Goal: Task Accomplishment & Management: Use online tool/utility

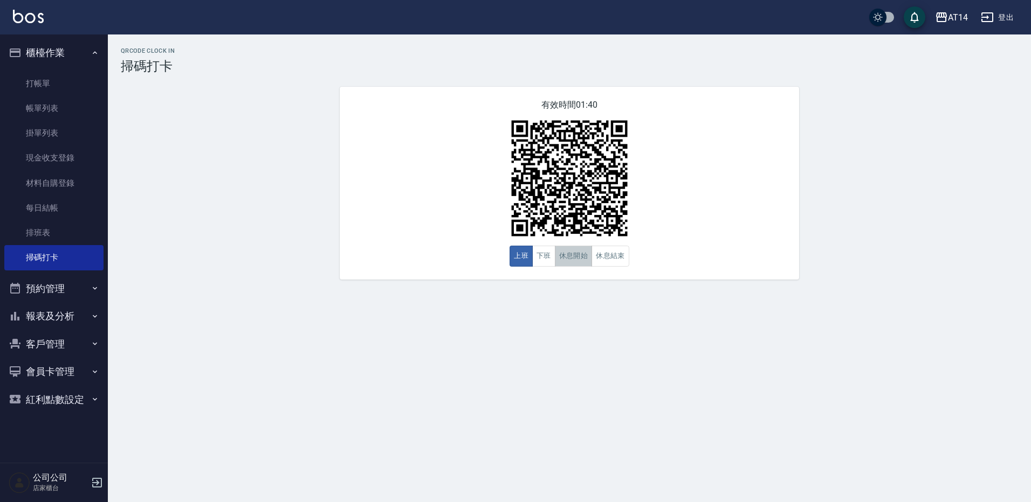
click at [570, 266] on button "休息開始" at bounding box center [574, 256] width 38 height 21
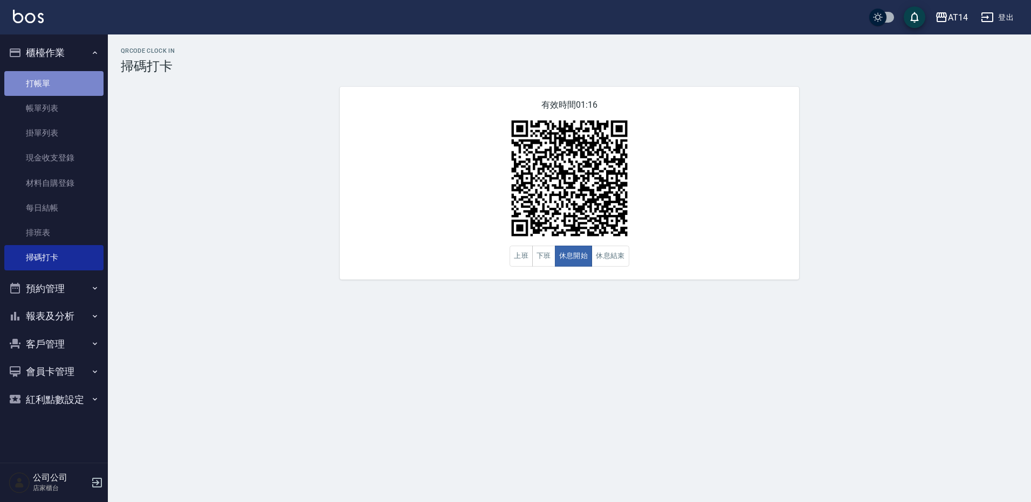
click at [53, 87] on link "打帳單" at bounding box center [53, 83] width 99 height 25
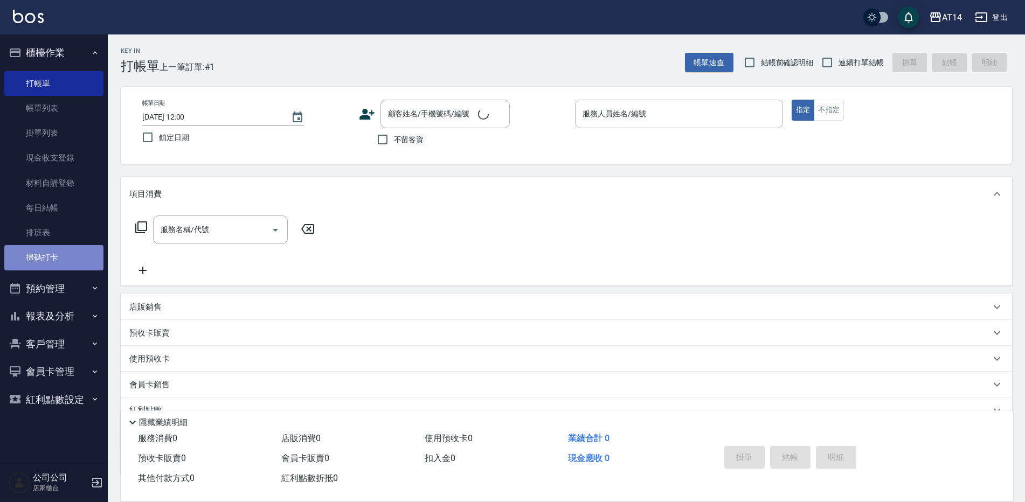
click at [64, 262] on link "掃碼打卡" at bounding box center [53, 257] width 99 height 25
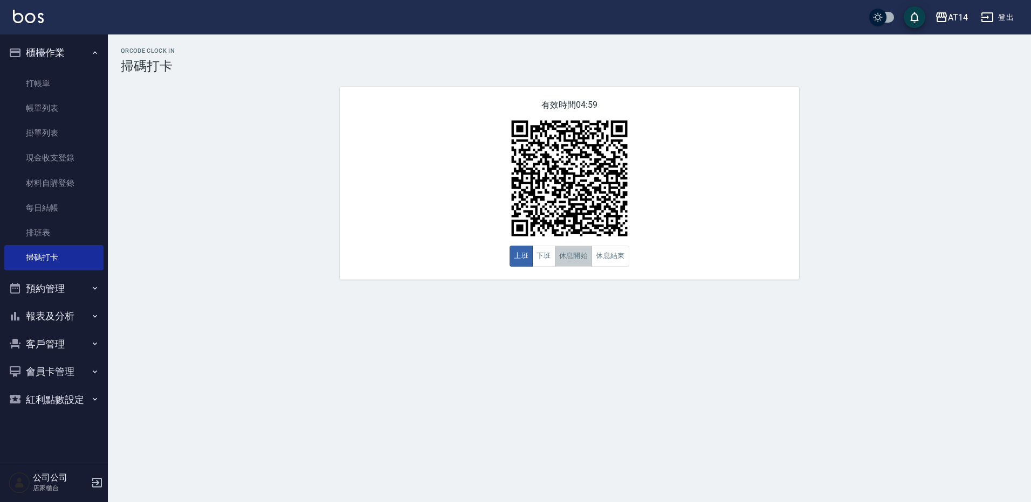
click at [576, 266] on button "休息開始" at bounding box center [574, 256] width 38 height 21
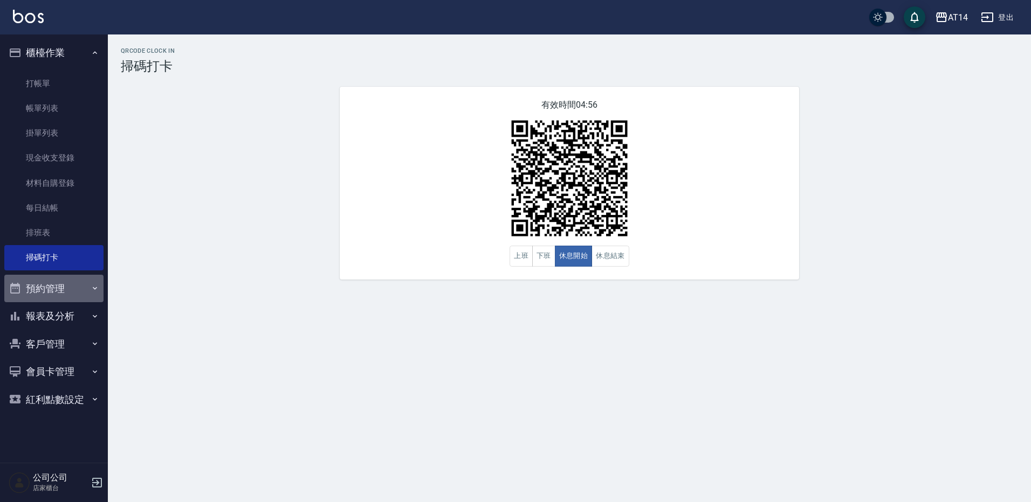
click at [51, 283] on button "預約管理" at bounding box center [53, 289] width 99 height 28
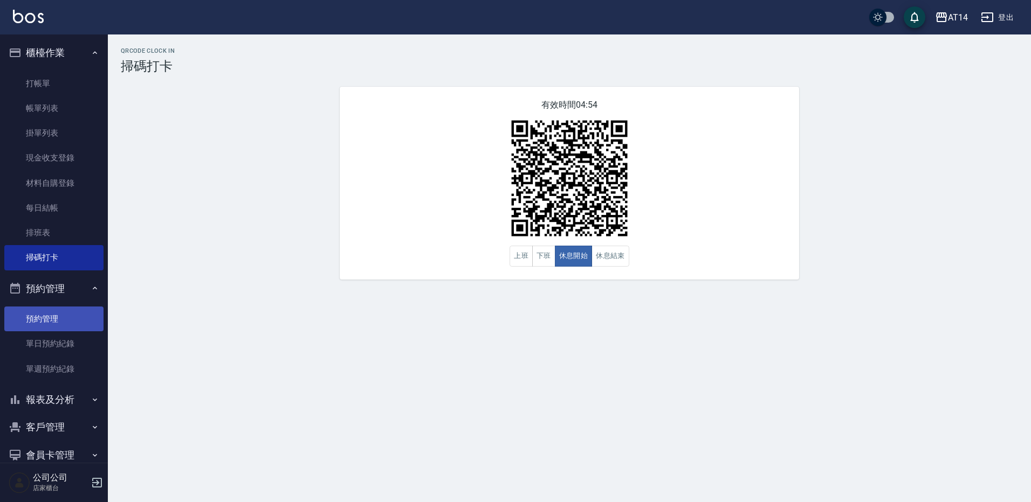
click at [67, 324] on link "預約管理" at bounding box center [53, 319] width 99 height 25
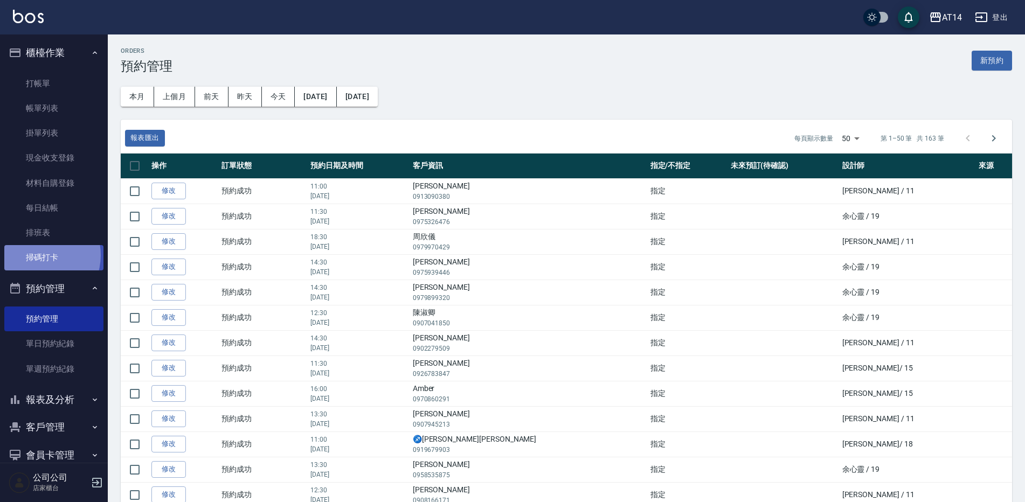
click at [37, 255] on link "掃碼打卡" at bounding box center [53, 257] width 99 height 25
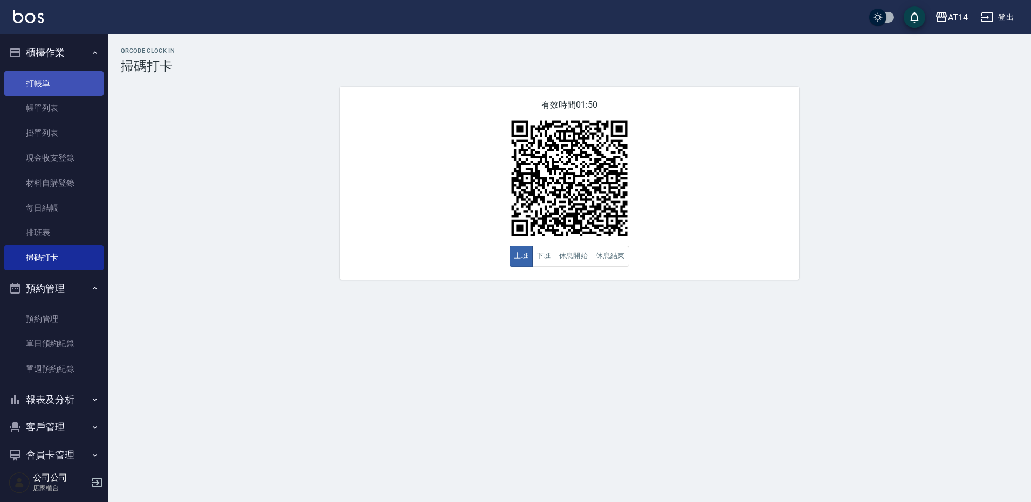
click at [61, 82] on link "打帳單" at bounding box center [53, 83] width 99 height 25
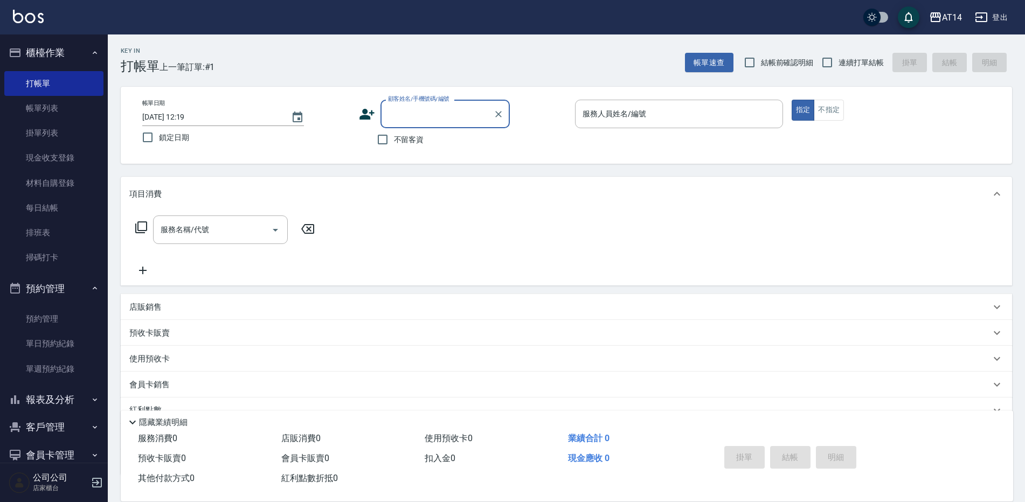
click at [394, 140] on input "不留客資" at bounding box center [382, 139] width 23 height 23
checkbox input "true"
click at [715, 115] on input "服務人員姓名/編號" at bounding box center [679, 114] width 198 height 19
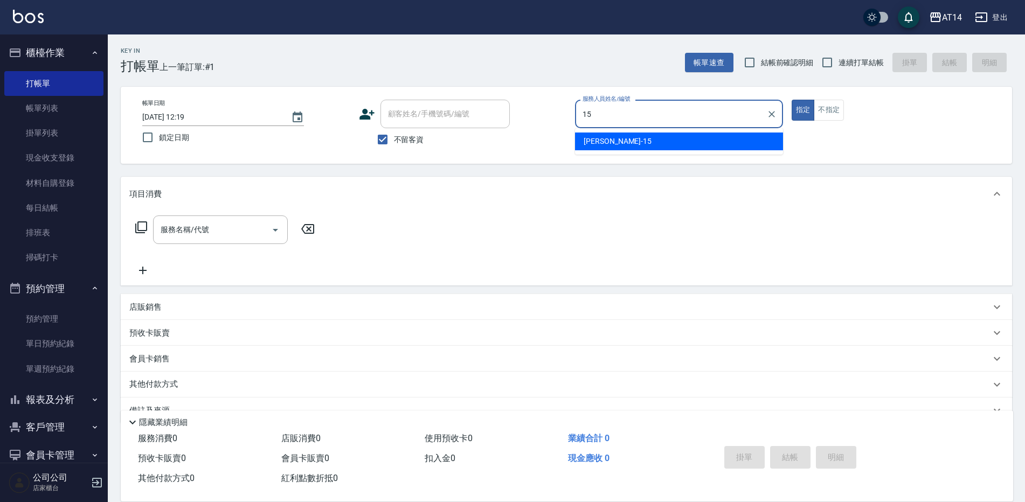
type input "Dora-15"
type button "true"
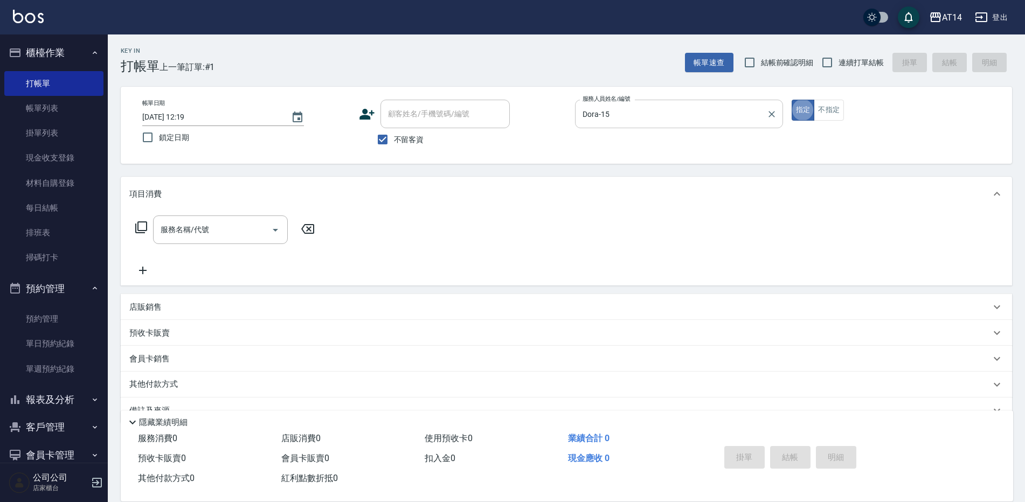
drag, startPoint x: 834, startPoint y: 67, endPoint x: 727, endPoint y: 115, distance: 117.0
click at [836, 65] on input "連續打單結帳" at bounding box center [827, 62] width 23 height 23
checkbox input "true"
click at [198, 235] on div "服務名稱/代號 服務名稱/代號" at bounding box center [220, 230] width 135 height 29
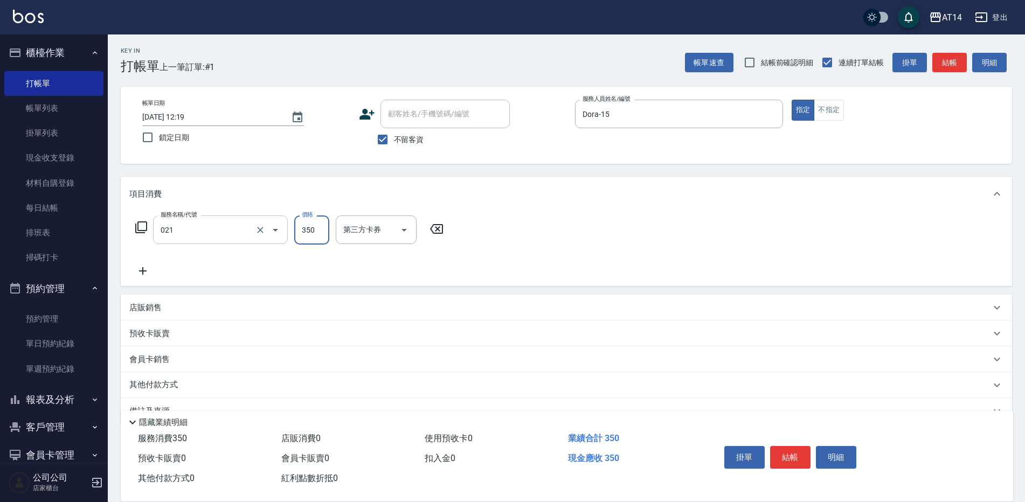
type input "剪髮(021)"
type input "300"
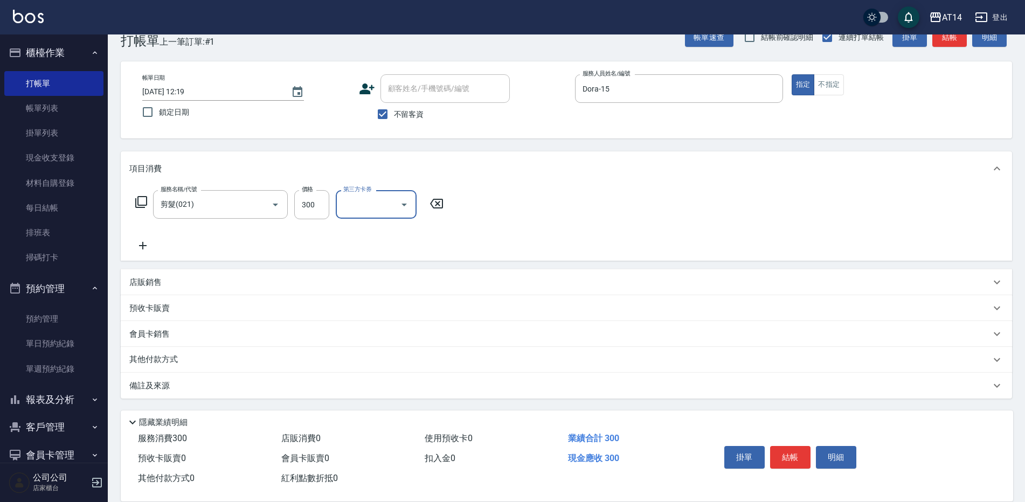
click at [260, 383] on div "備註及來源" at bounding box center [559, 386] width 861 height 11
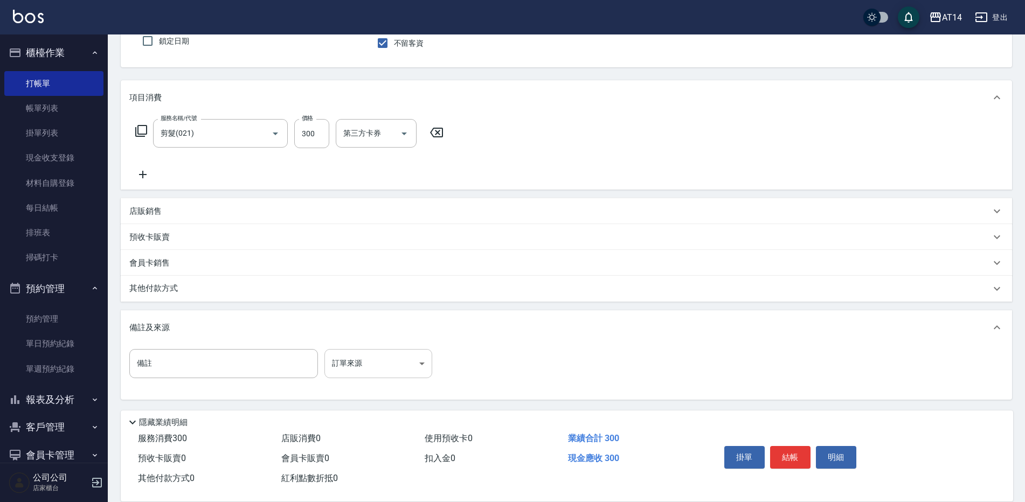
scroll to position [97, 0]
click at [378, 370] on body "AT14 登出 櫃檯作業 打帳單 帳單列表 掛單列表 現金收支登錄 材料自購登錄 每日結帳 排班表 掃碼打卡 預約管理 預約管理 單日預約紀錄 單週預約紀錄 …" at bounding box center [512, 203] width 1025 height 600
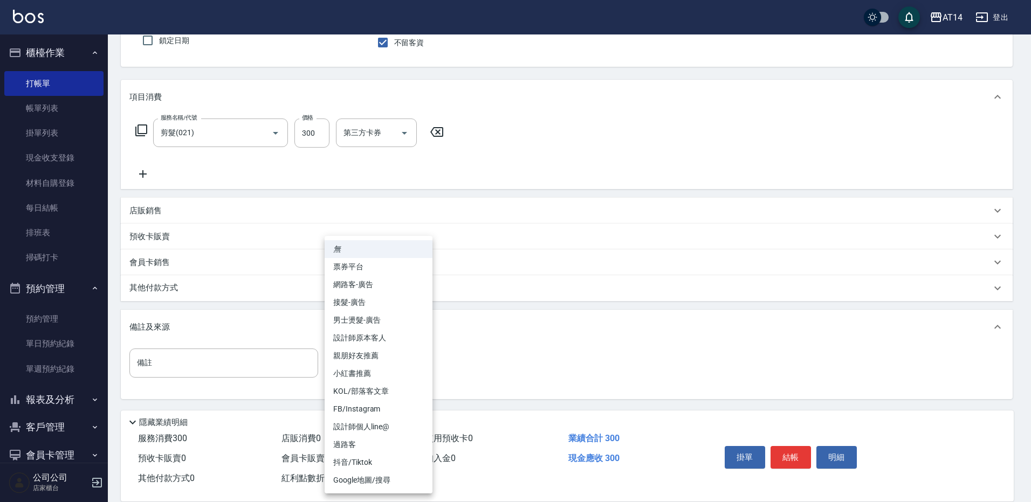
drag, startPoint x: 414, startPoint y: 339, endPoint x: 496, endPoint y: 372, distance: 88.5
click at [419, 337] on li "設計師原本客人" at bounding box center [379, 338] width 108 height 18
type input "設計師原本客人"
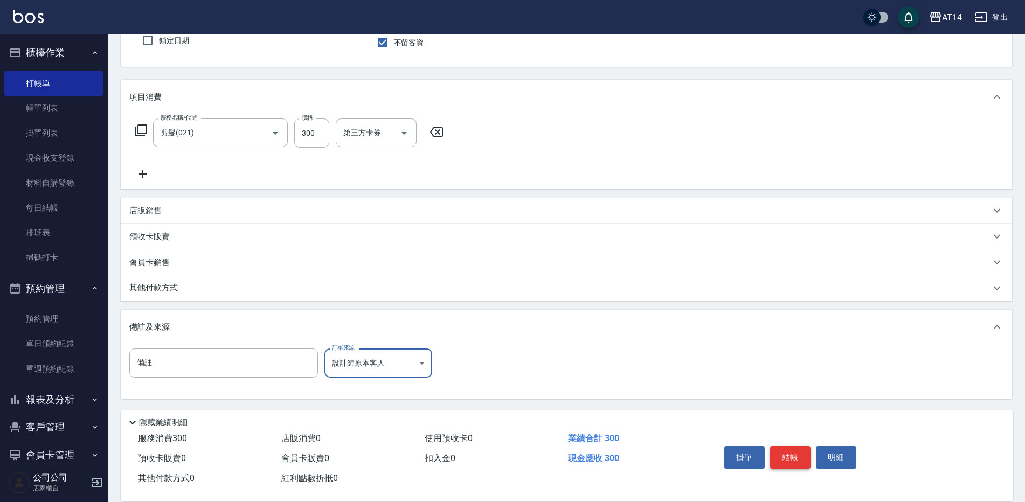
click at [794, 446] on button "結帳" at bounding box center [790, 457] width 40 height 23
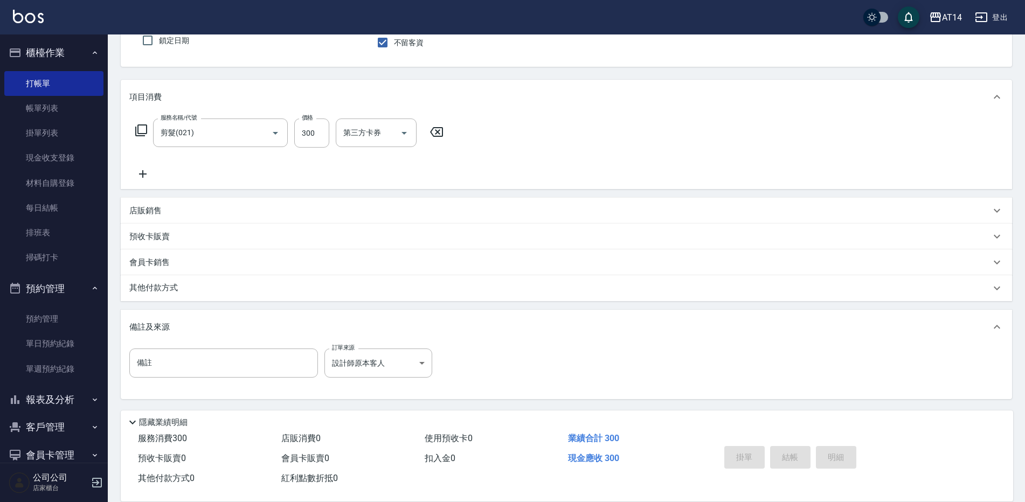
type input "[DATE] 12:20"
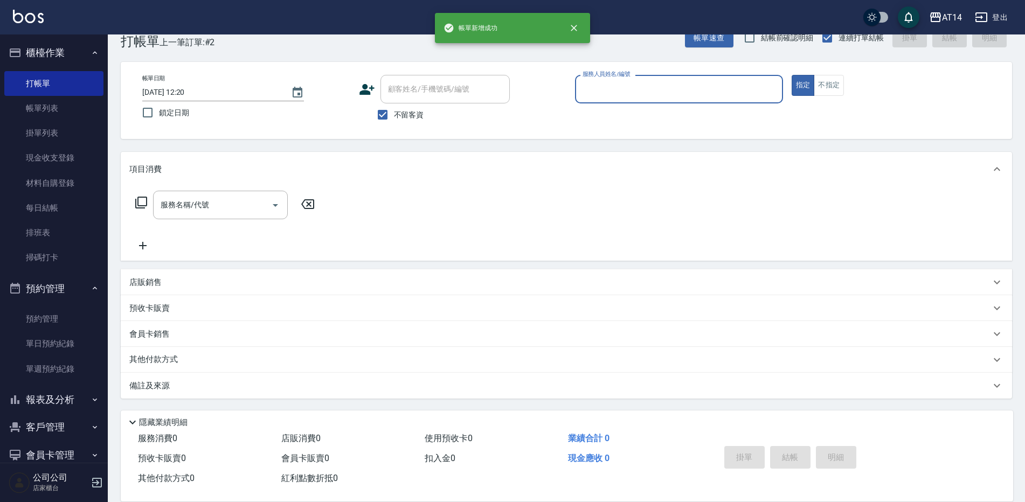
scroll to position [25, 0]
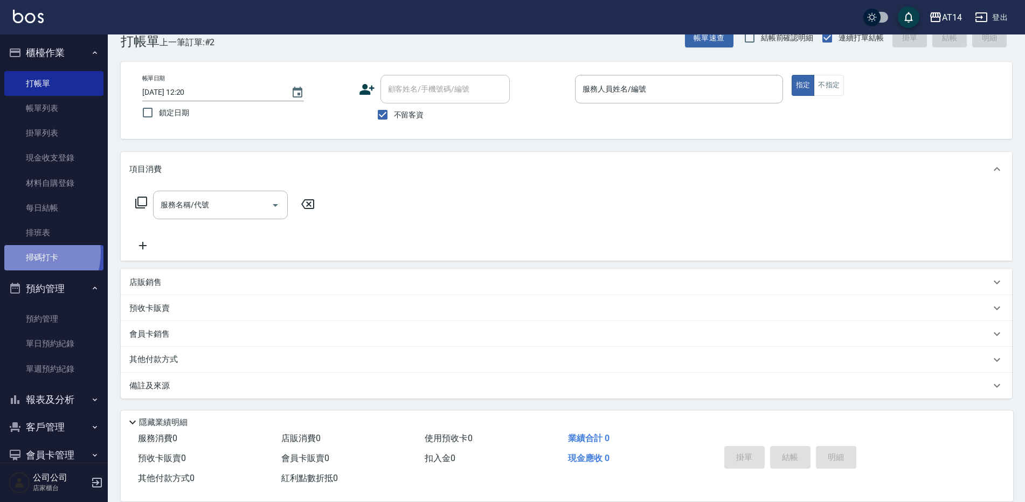
click at [31, 253] on link "掃碼打卡" at bounding box center [53, 257] width 99 height 25
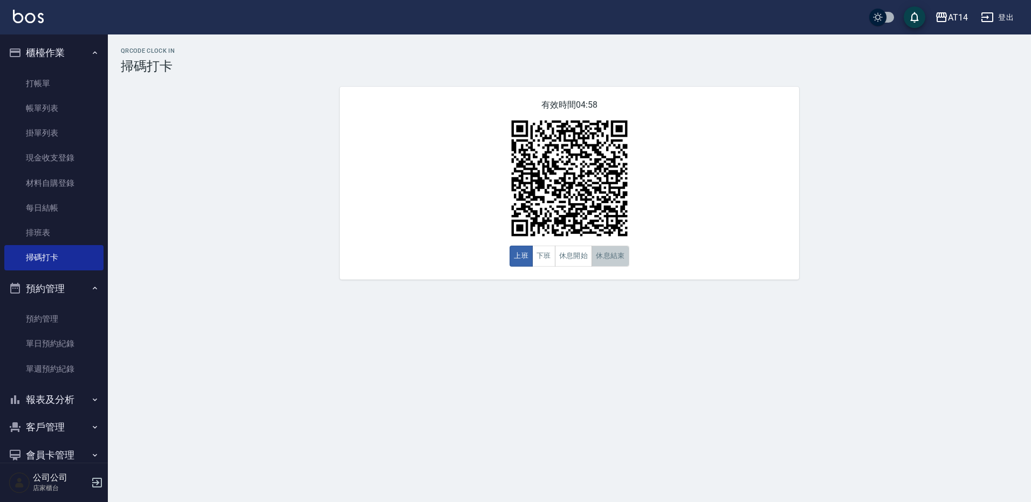
click at [612, 255] on button "休息結束" at bounding box center [610, 256] width 38 height 21
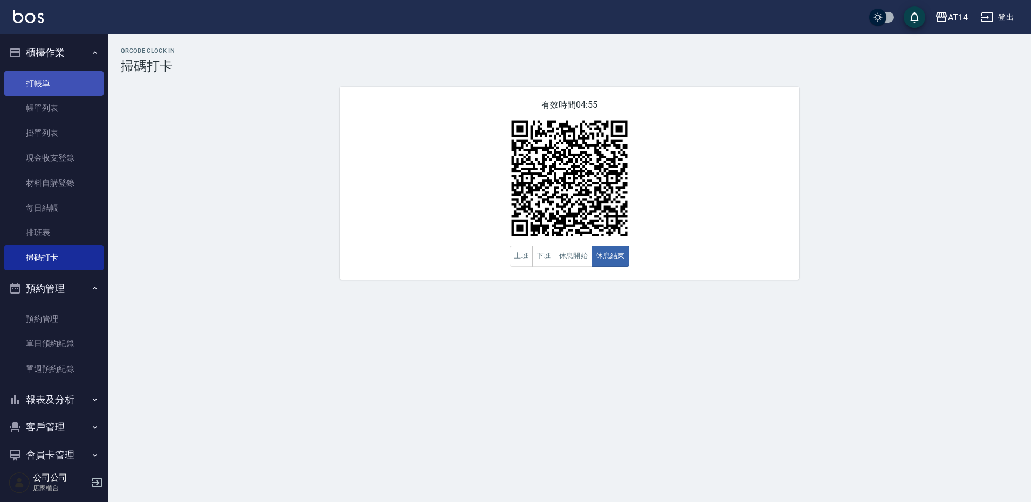
click at [59, 93] on link "打帳單" at bounding box center [53, 83] width 99 height 25
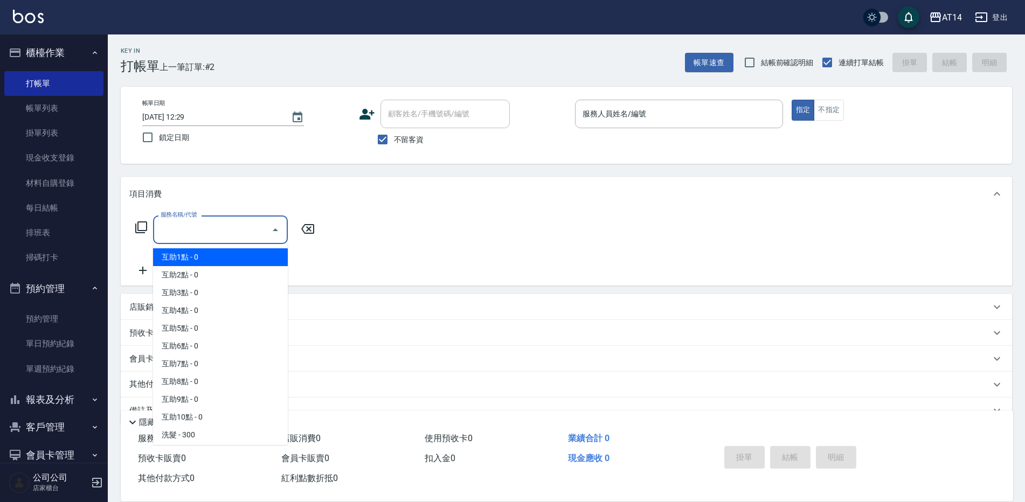
click at [242, 231] on input "服務名稱/代號" at bounding box center [212, 229] width 109 height 19
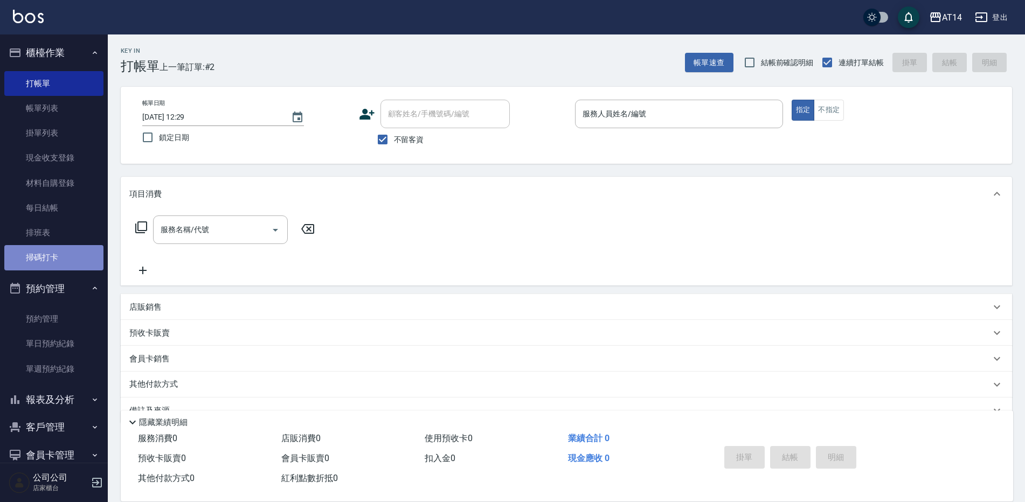
click at [70, 256] on link "掃碼打卡" at bounding box center [53, 257] width 99 height 25
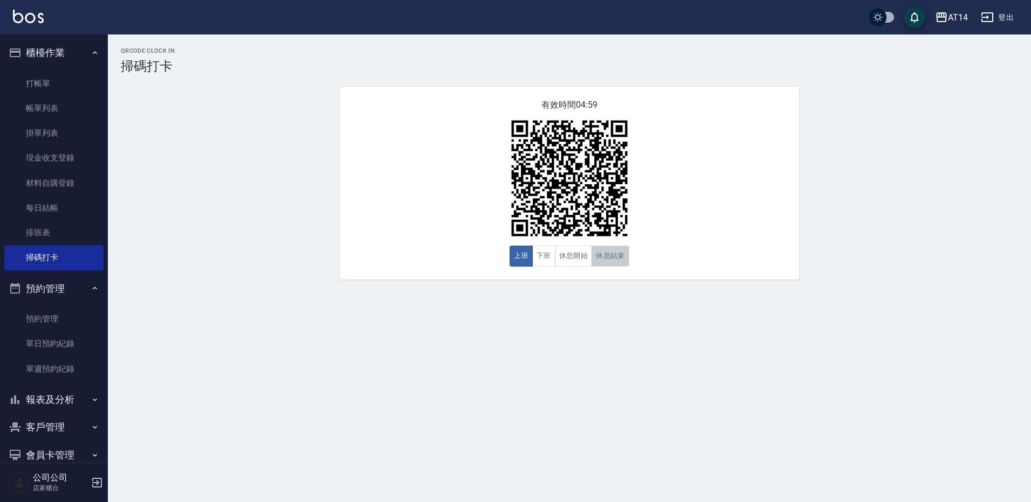
click at [599, 261] on button "休息結束" at bounding box center [610, 256] width 38 height 21
